Goal: Task Accomplishment & Management: Complete application form

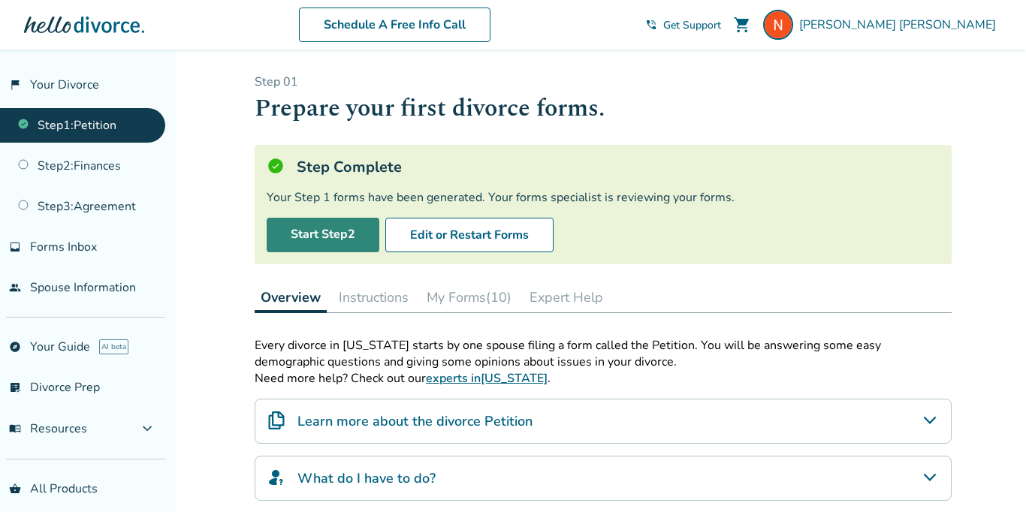
click at [345, 226] on link "Start Step 2" at bounding box center [323, 235] width 113 height 35
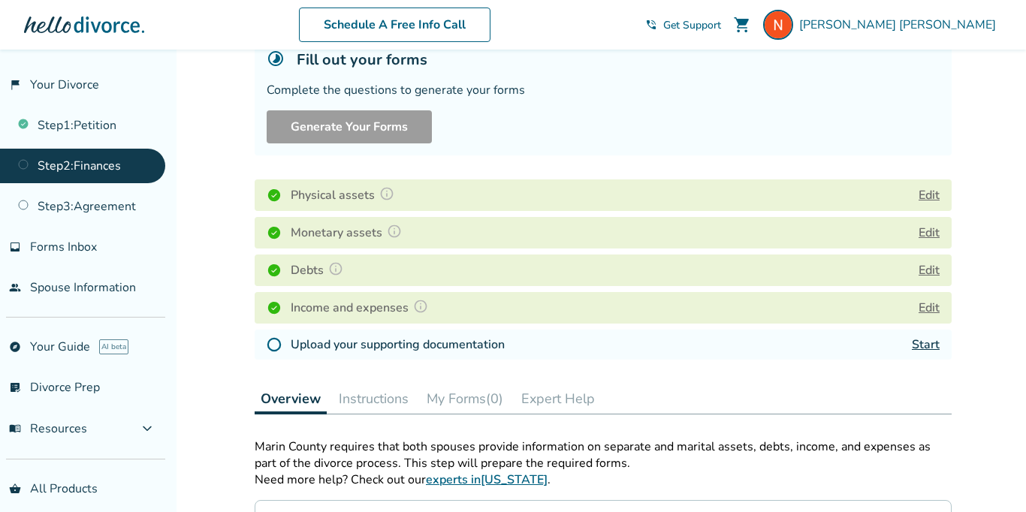
scroll to position [116, 0]
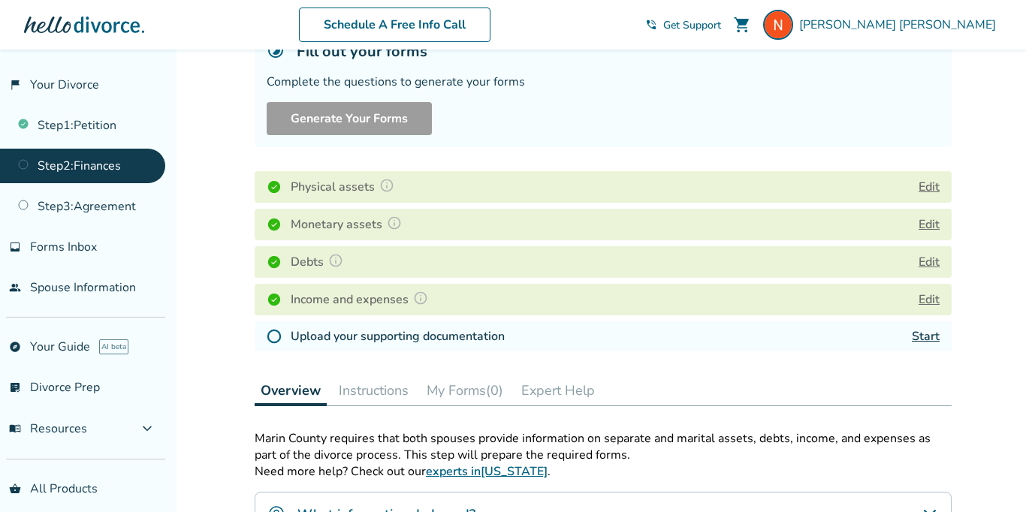
click at [925, 330] on link "Start" at bounding box center [926, 336] width 28 height 17
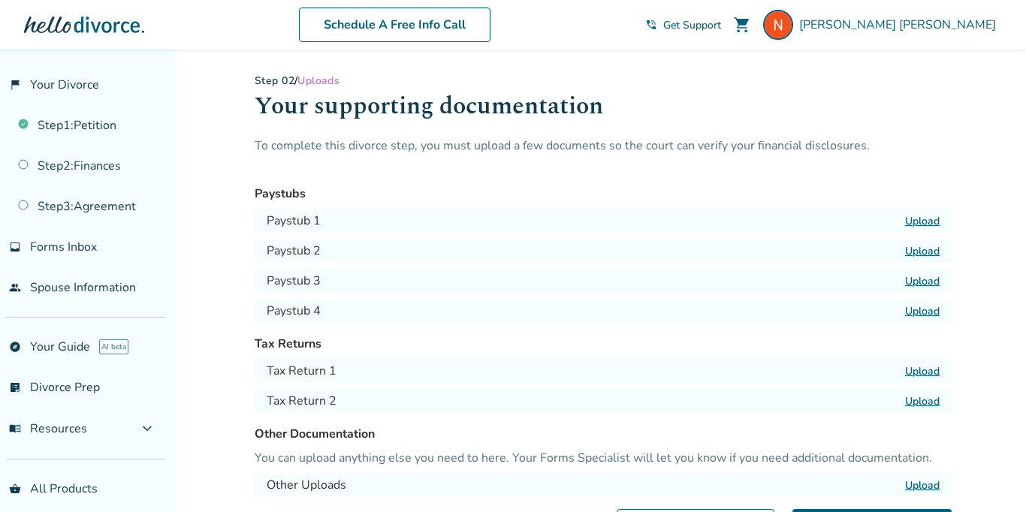
scroll to position [161, 0]
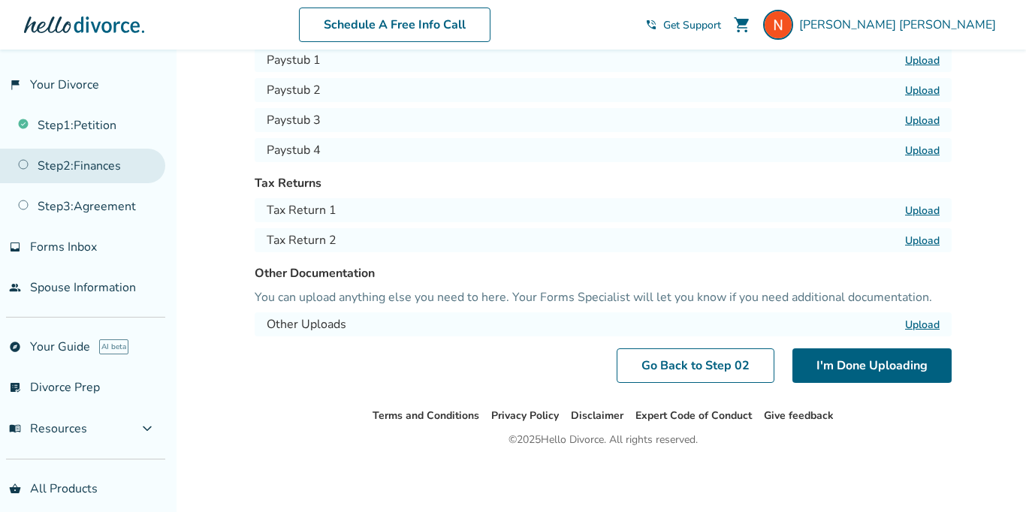
click at [101, 173] on link "Step 2 : Finances" at bounding box center [82, 166] width 165 height 35
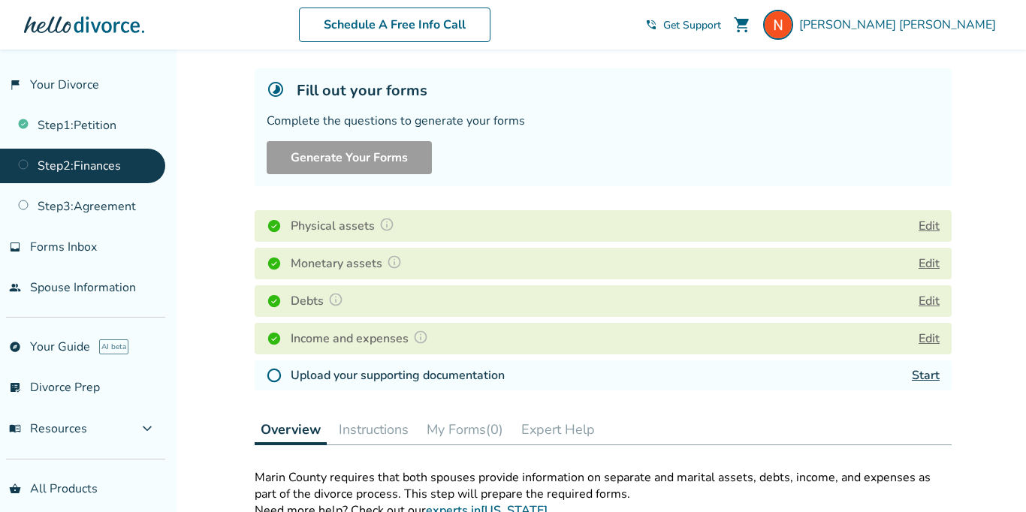
scroll to position [93, 0]
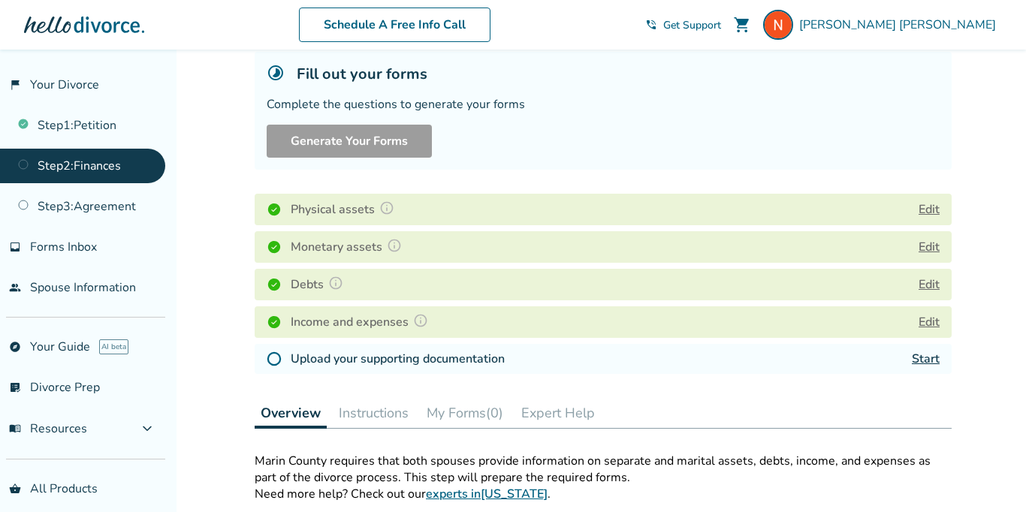
click at [927, 357] on link "Start" at bounding box center [926, 359] width 28 height 17
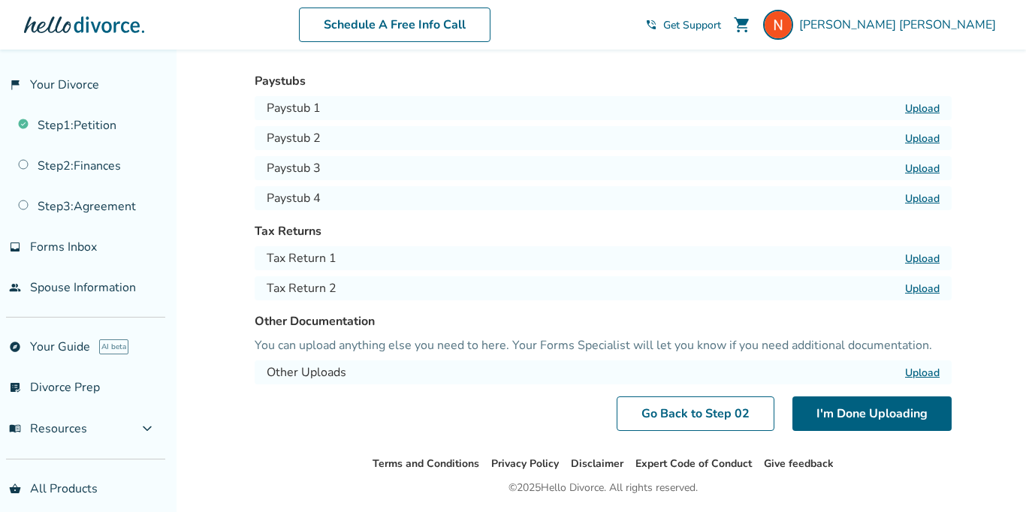
scroll to position [155, 0]
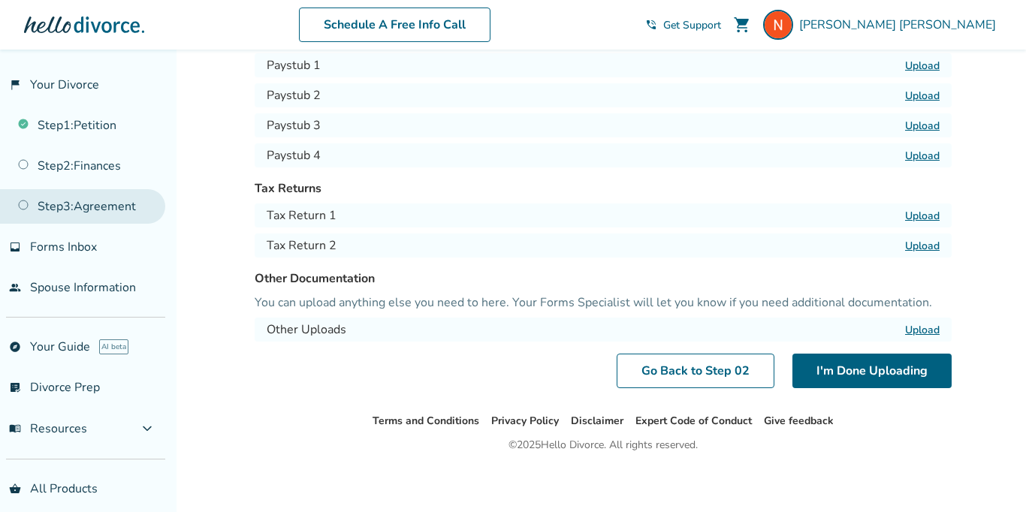
click at [122, 206] on link "Step 3 : Agreement" at bounding box center [82, 206] width 165 height 35
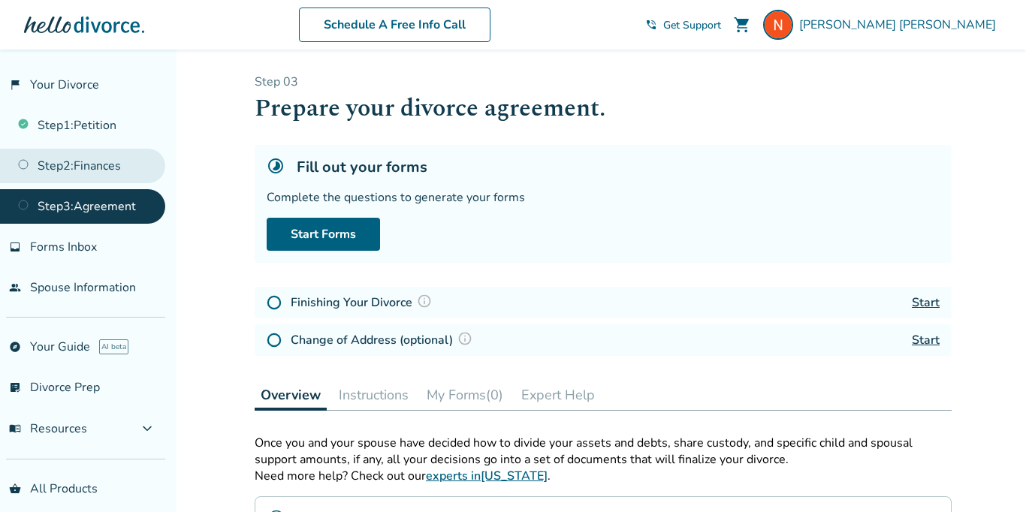
click at [118, 176] on link "Step 2 : Finances" at bounding box center [82, 166] width 165 height 35
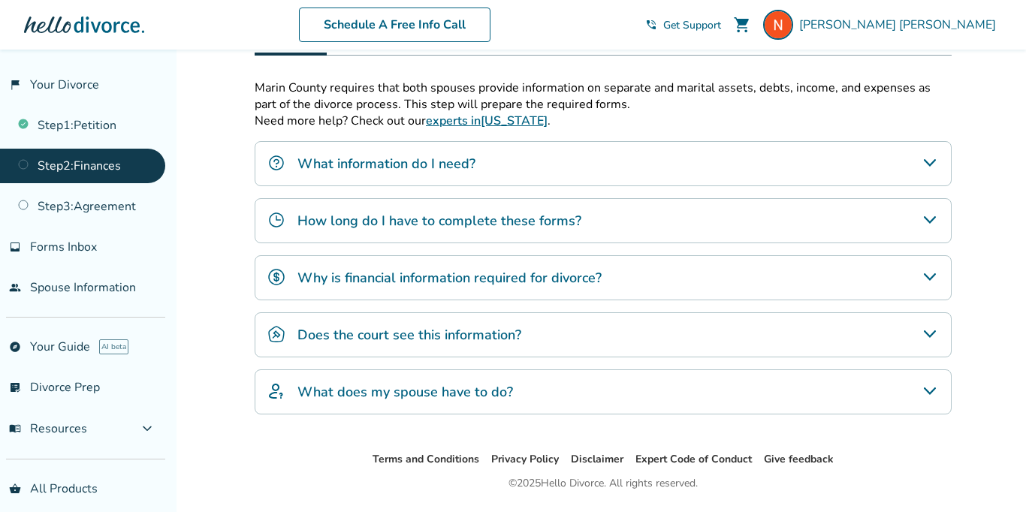
scroll to position [471, 0]
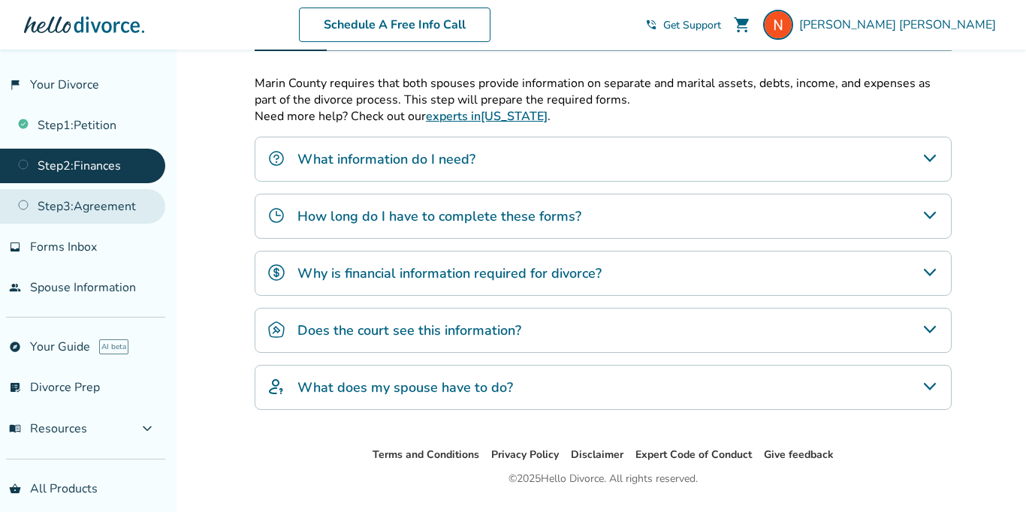
click at [94, 203] on link "Step 3 : Agreement" at bounding box center [82, 206] width 165 height 35
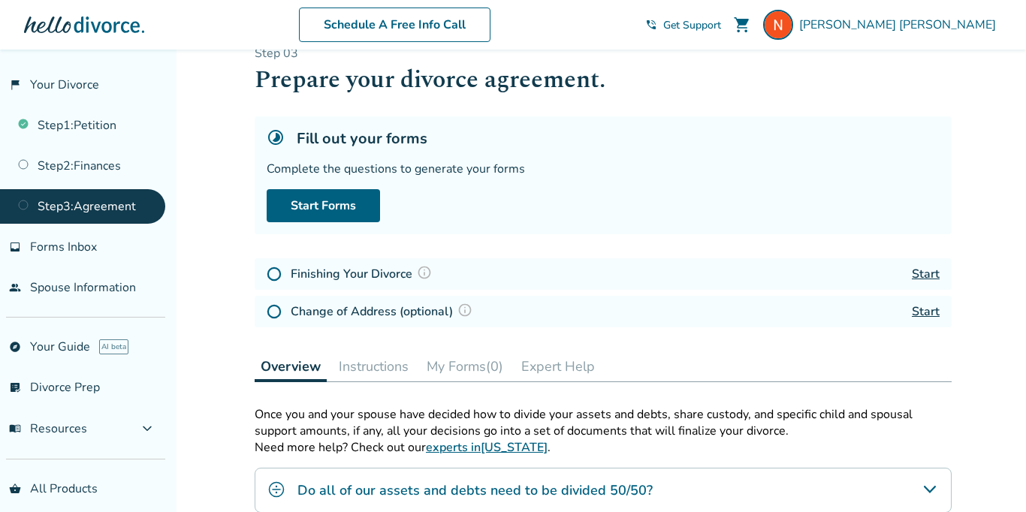
scroll to position [32, 0]
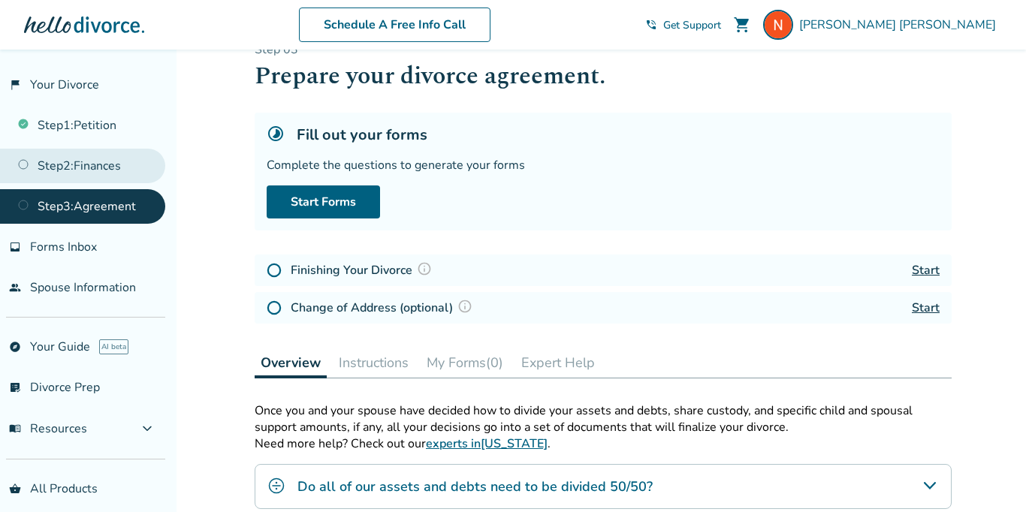
click at [115, 161] on link "Step 2 : Finances" at bounding box center [82, 166] width 165 height 35
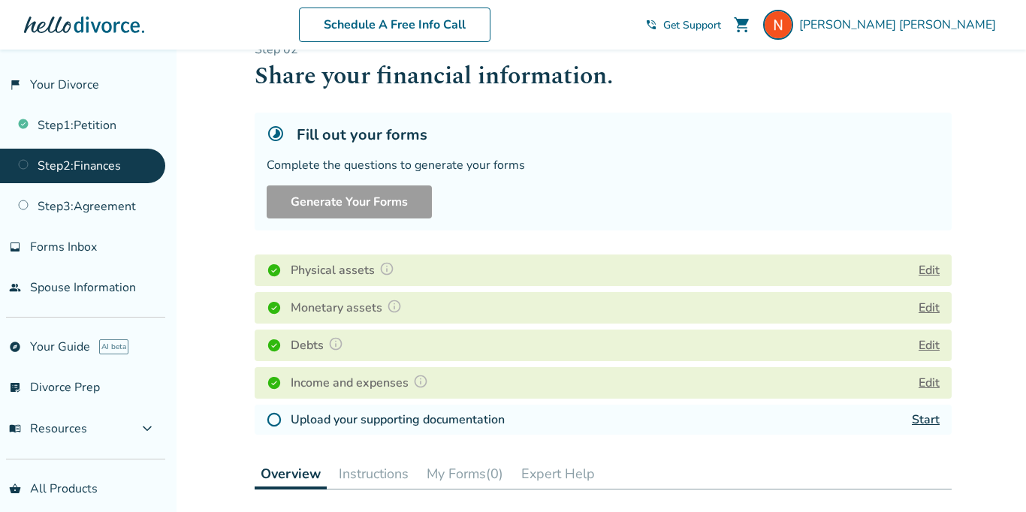
scroll to position [53, 0]
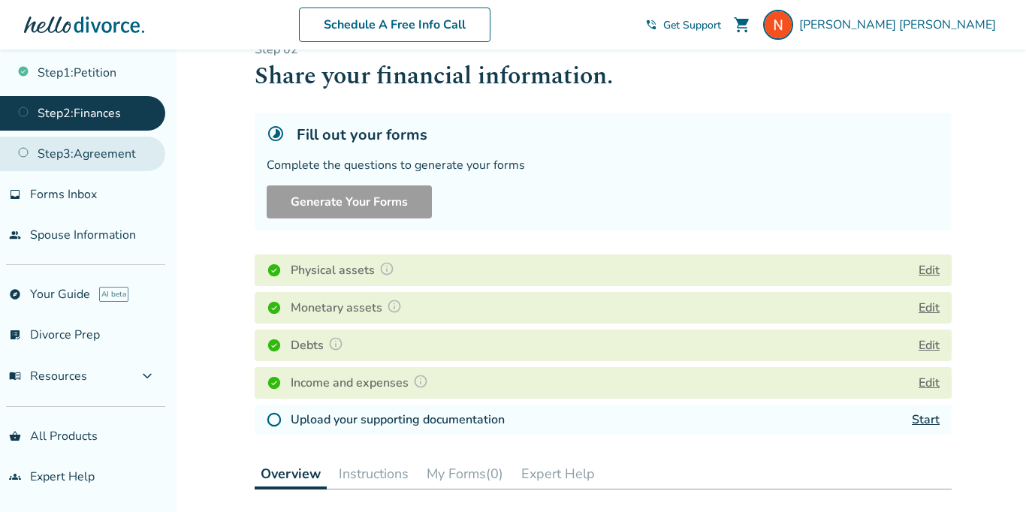
click at [107, 140] on link "Step 3 : Agreement" at bounding box center [82, 154] width 165 height 35
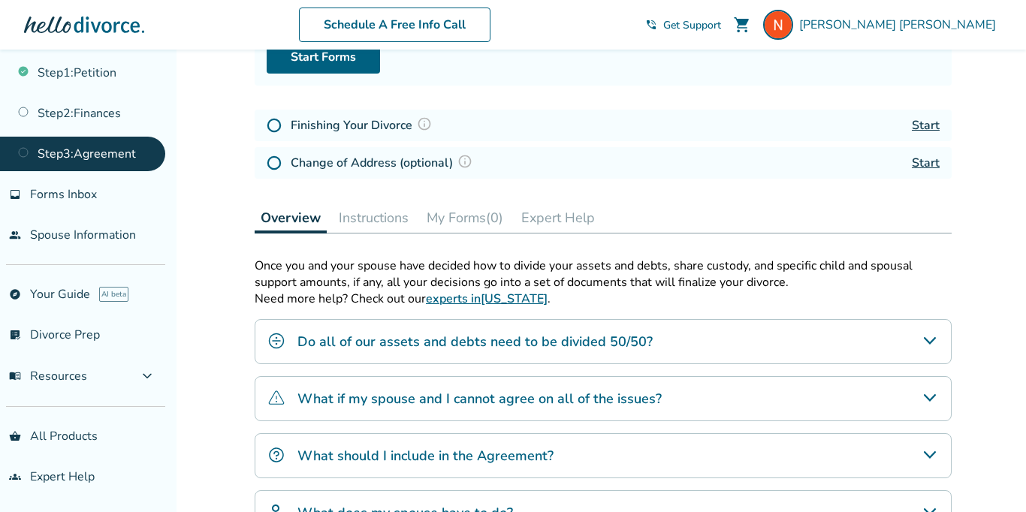
scroll to position [178, 0]
click at [481, 353] on div "Do all of our assets and debts need to be divided 50/50?" at bounding box center [603, 340] width 697 height 45
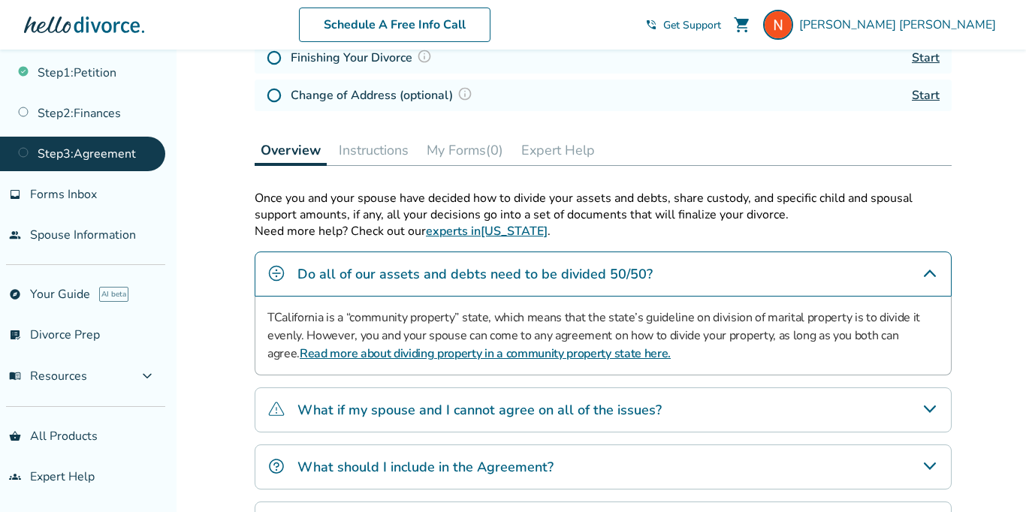
scroll to position [246, 0]
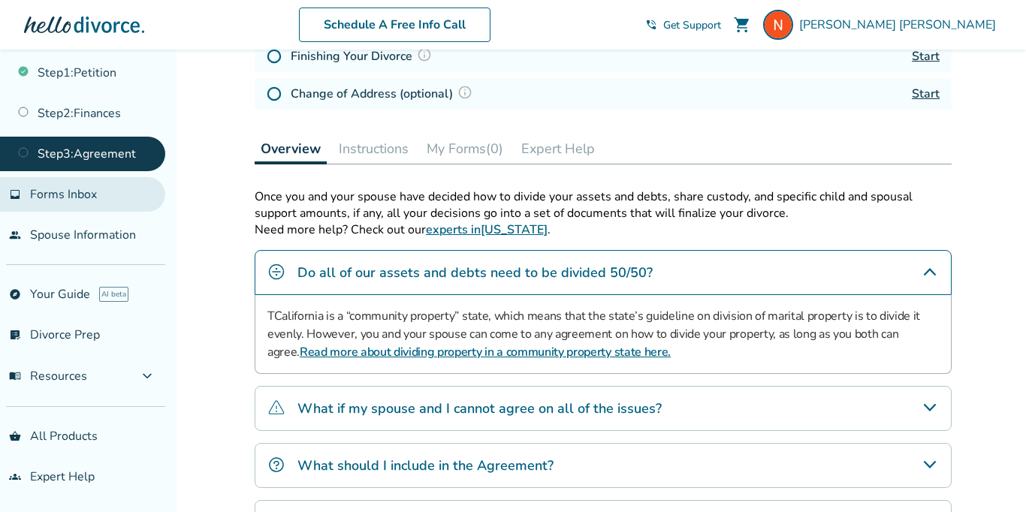
click at [115, 186] on link "inbox Forms Inbox" at bounding box center [82, 194] width 165 height 35
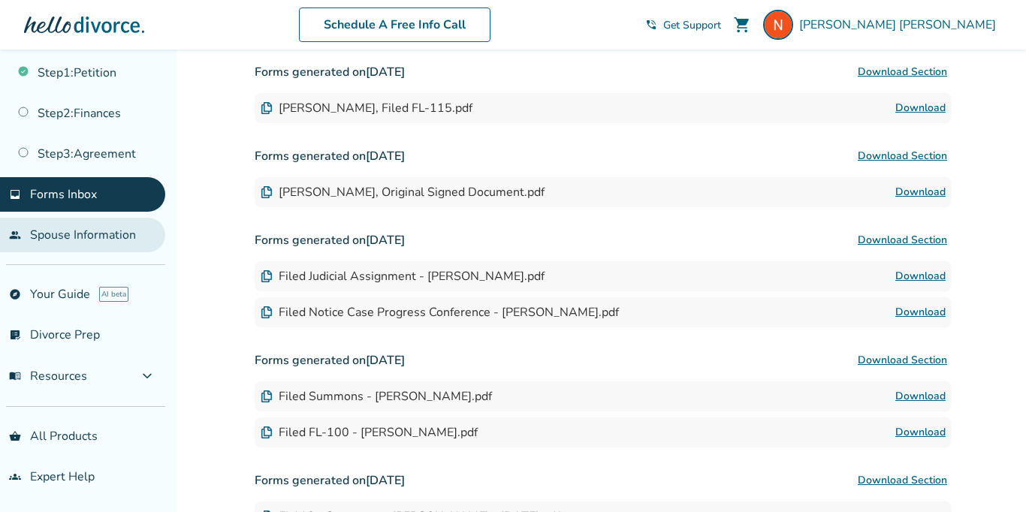
click at [120, 234] on link "people Spouse Information" at bounding box center [82, 235] width 165 height 35
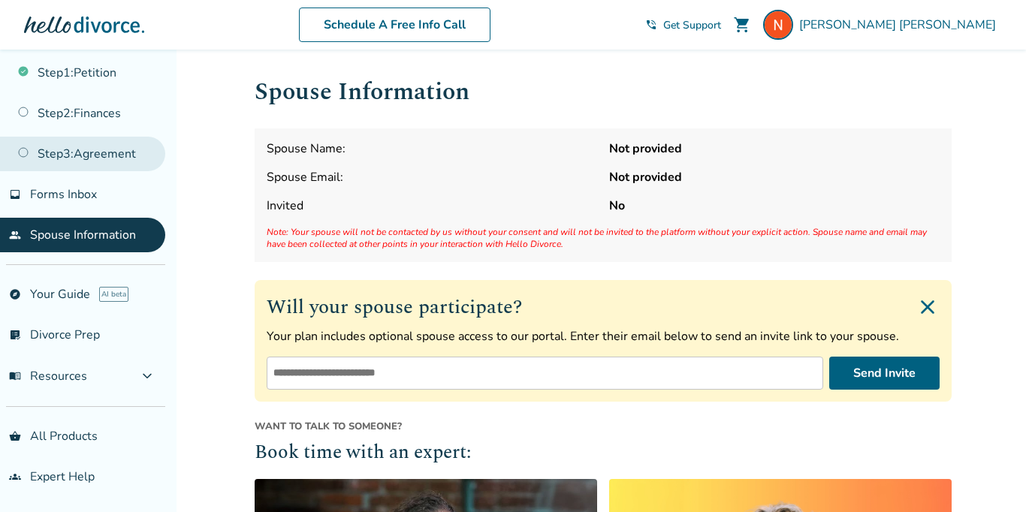
click at [120, 161] on link "Step 3 : Agreement" at bounding box center [82, 154] width 165 height 35
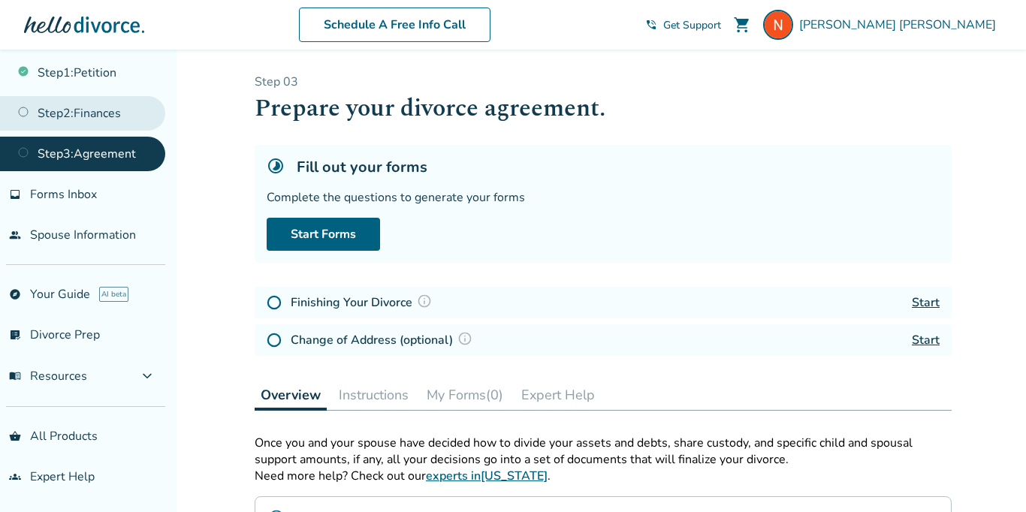
click at [122, 107] on link "Step 2 : Finances" at bounding box center [82, 113] width 165 height 35
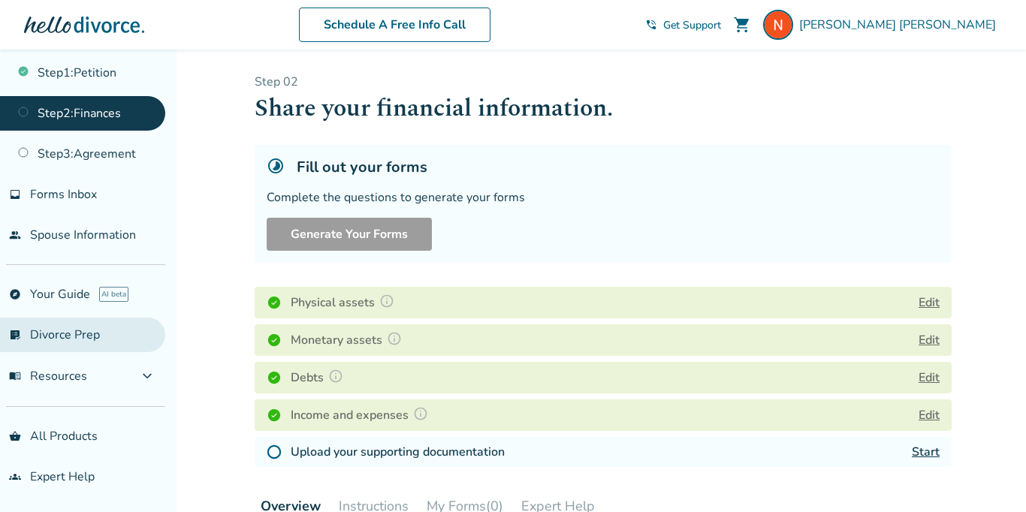
scroll to position [52, 0]
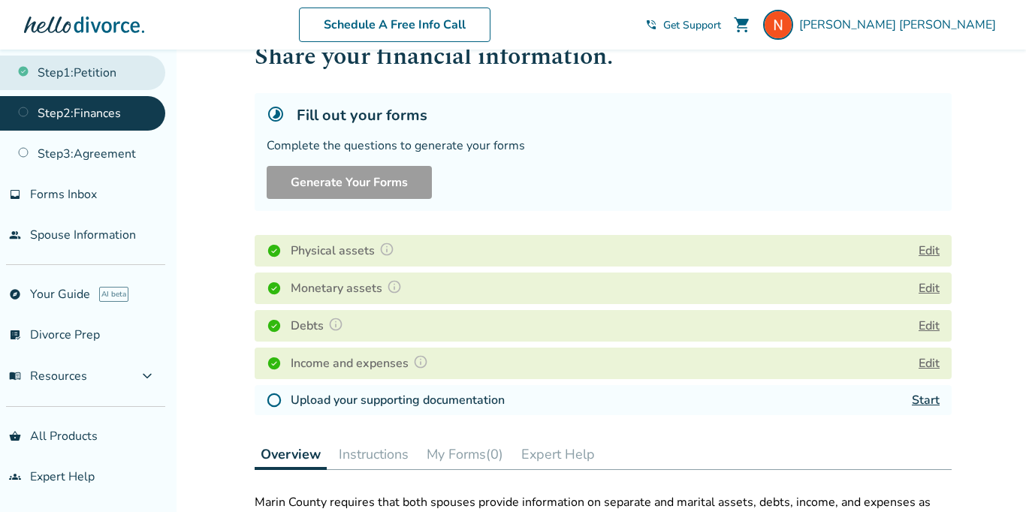
click at [81, 83] on link "Step 1 : Petition" at bounding box center [82, 73] width 165 height 35
